Goal: Task Accomplishment & Management: Use online tool/utility

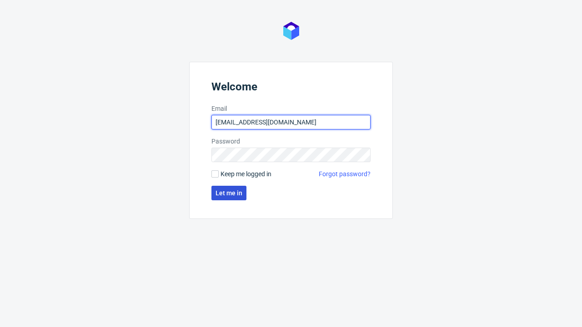
type input "[EMAIL_ADDRESS][DOMAIN_NAME]"
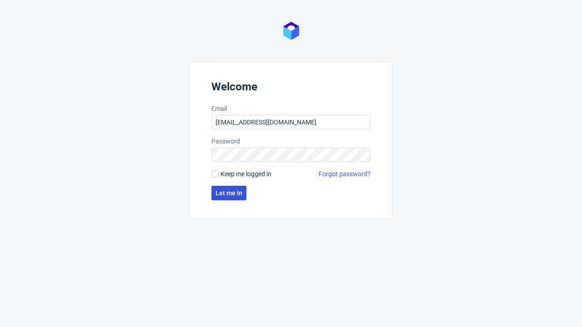
click at [229, 193] on span "Let me in" at bounding box center [228, 193] width 27 height 6
